Goal: Transaction & Acquisition: Purchase product/service

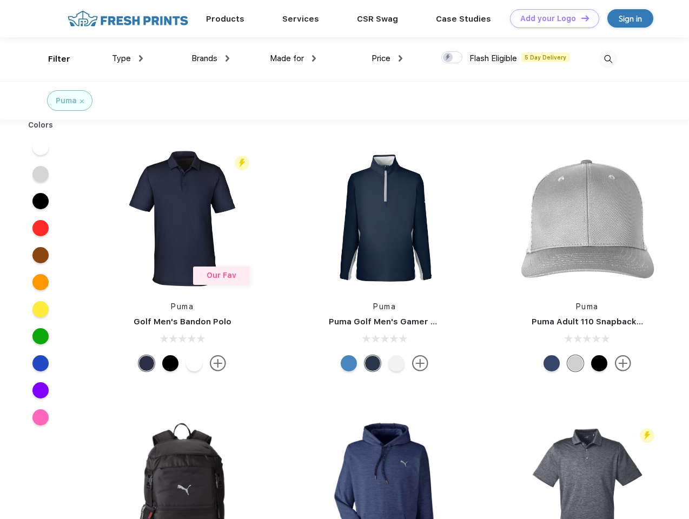
click at [551, 18] on link "Add your Logo Design Tool" at bounding box center [554, 18] width 89 height 19
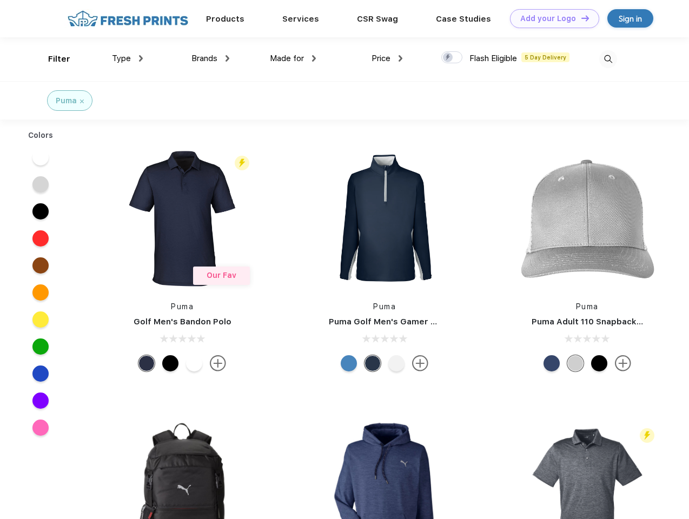
click at [0, 0] on div "Design Tool" at bounding box center [0, 0] width 0 height 0
click at [581, 18] on link "Add your Logo Design Tool" at bounding box center [554, 18] width 89 height 19
click at [52, 59] on div "Filter" at bounding box center [59, 59] width 22 height 12
click at [128, 58] on span "Type" at bounding box center [121, 59] width 19 height 10
click at [210, 58] on span "Brands" at bounding box center [205, 59] width 26 height 10
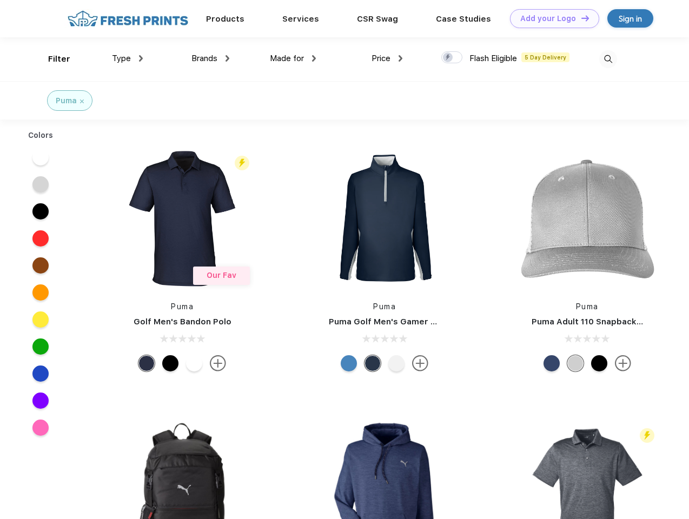
click at [293, 58] on span "Made for" at bounding box center [287, 59] width 34 height 10
click at [387, 58] on span "Price" at bounding box center [381, 59] width 19 height 10
click at [452, 58] on div at bounding box center [451, 57] width 21 height 12
click at [449, 58] on input "checkbox" at bounding box center [444, 54] width 7 height 7
click at [608, 59] on img at bounding box center [608, 59] width 18 height 18
